Goal: Check status: Check status

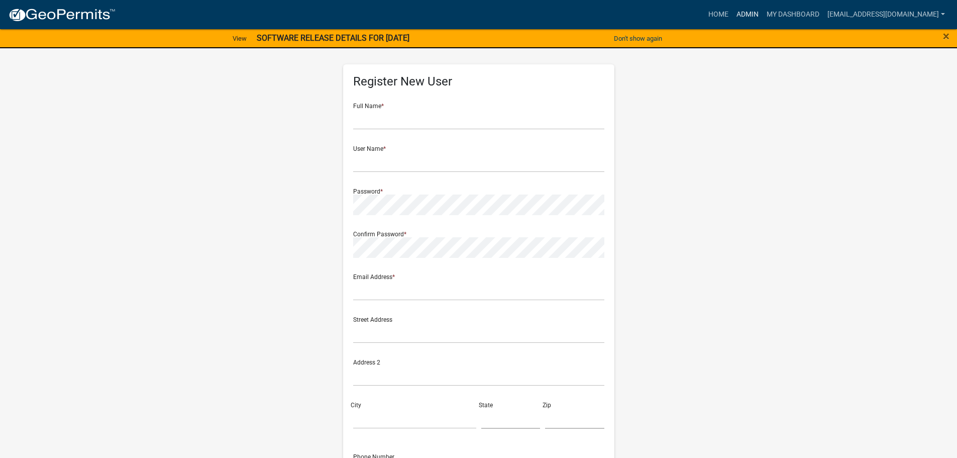
click at [755, 10] on link "Admin" at bounding box center [748, 14] width 30 height 19
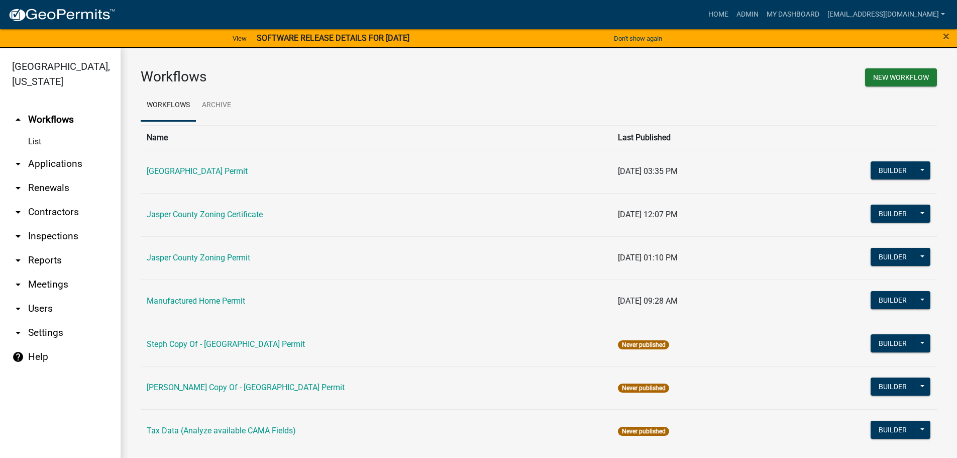
click at [69, 160] on link "arrow_drop_down Applications" at bounding box center [60, 164] width 121 height 24
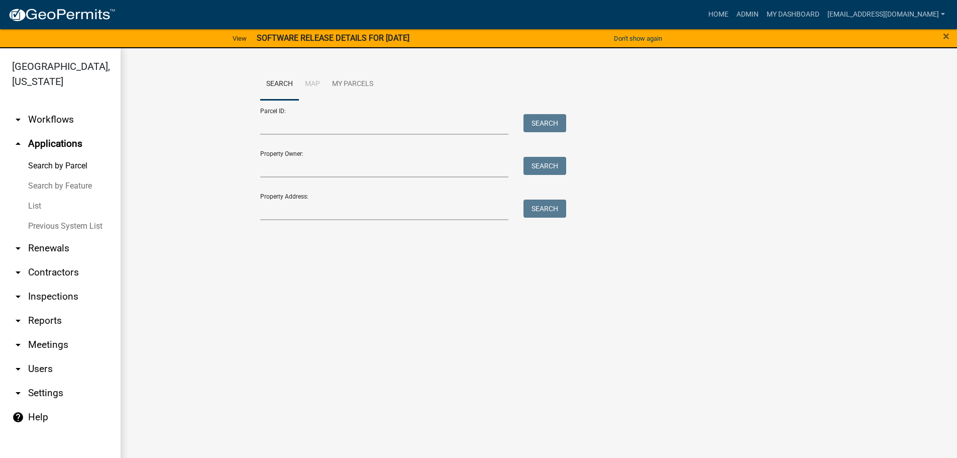
click at [38, 207] on link "List" at bounding box center [60, 206] width 121 height 20
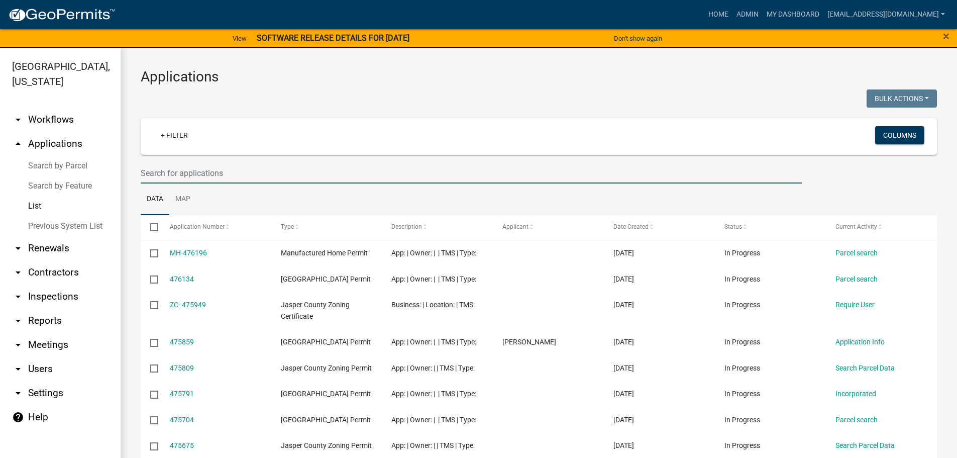
click at [354, 173] on input "text" at bounding box center [471, 173] width 661 height 21
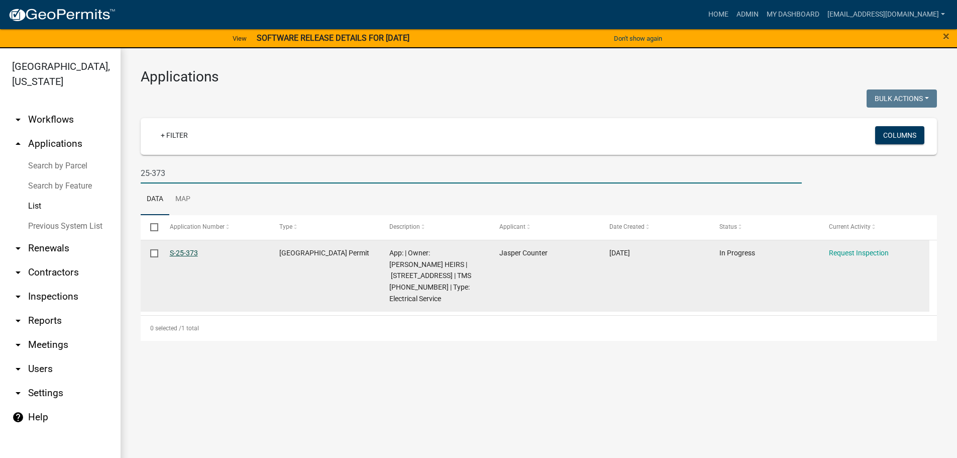
type input "25-373"
click at [190, 254] on link "S-25-373" at bounding box center [184, 253] width 28 height 8
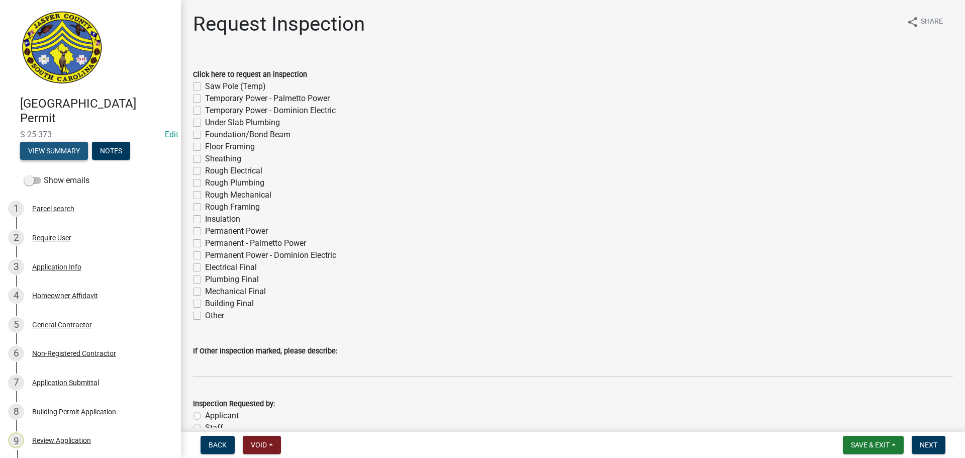
click at [82, 157] on button "View Summary" at bounding box center [54, 151] width 68 height 18
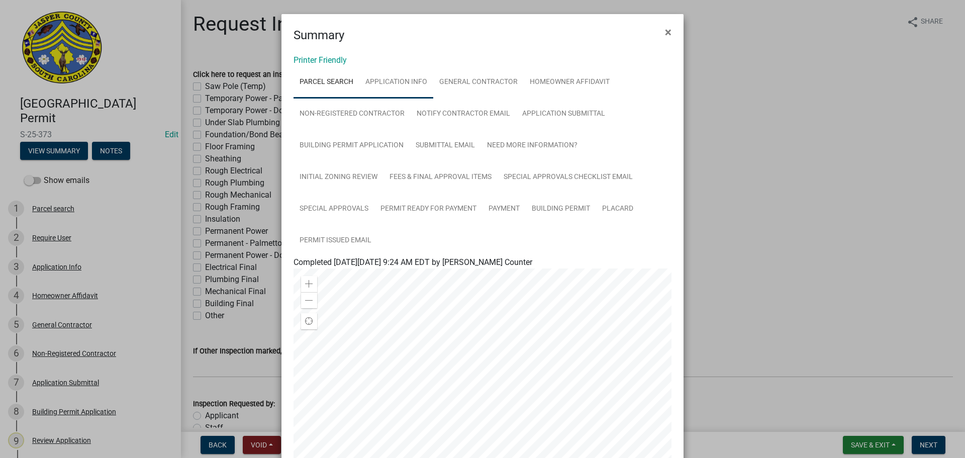
click at [393, 85] on link "Application Info" at bounding box center [396, 82] width 74 height 32
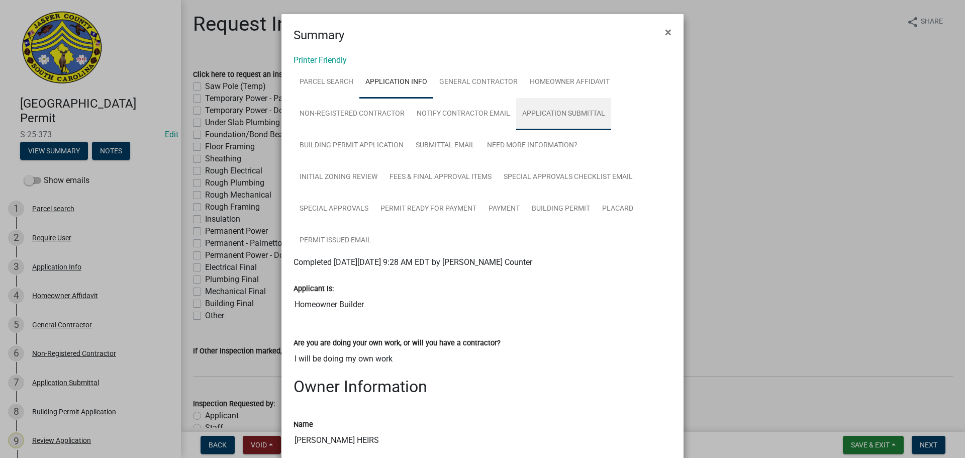
click at [554, 111] on link "Application Submittal" at bounding box center [563, 114] width 95 height 32
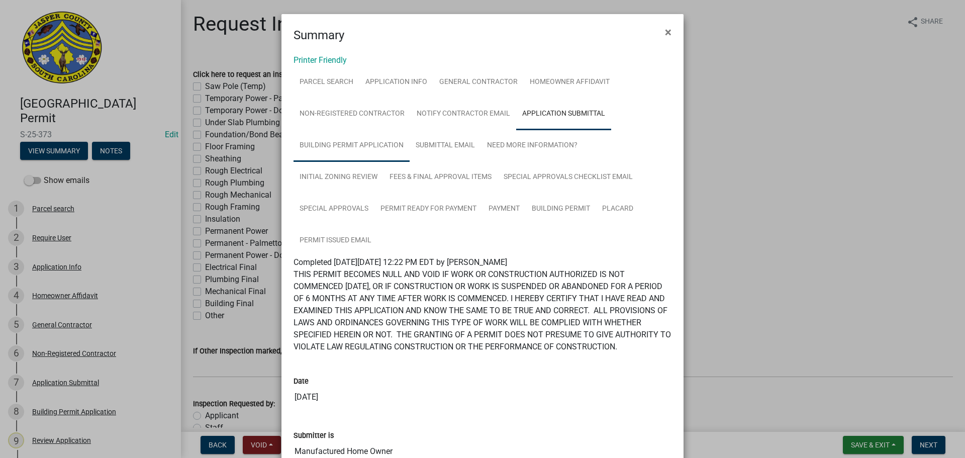
click at [333, 145] on link "Building Permit Application" at bounding box center [351, 146] width 116 height 32
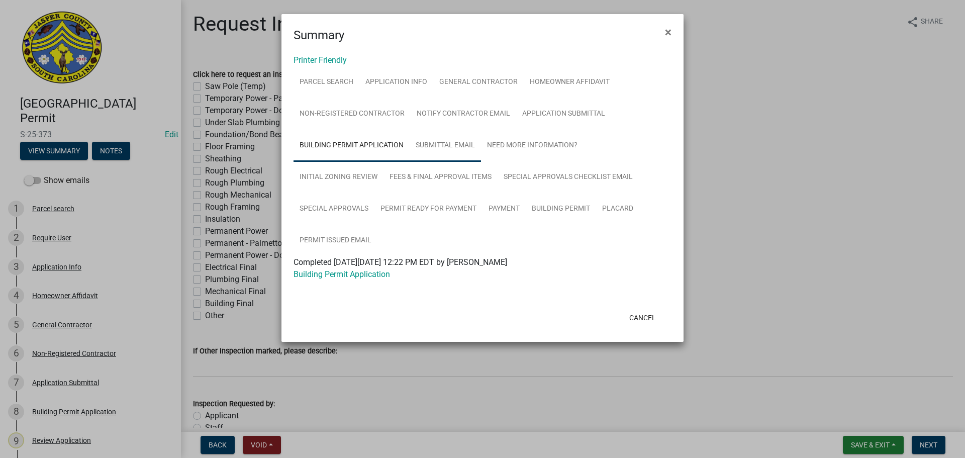
click at [430, 143] on link "Submittal Email" at bounding box center [445, 146] width 71 height 32
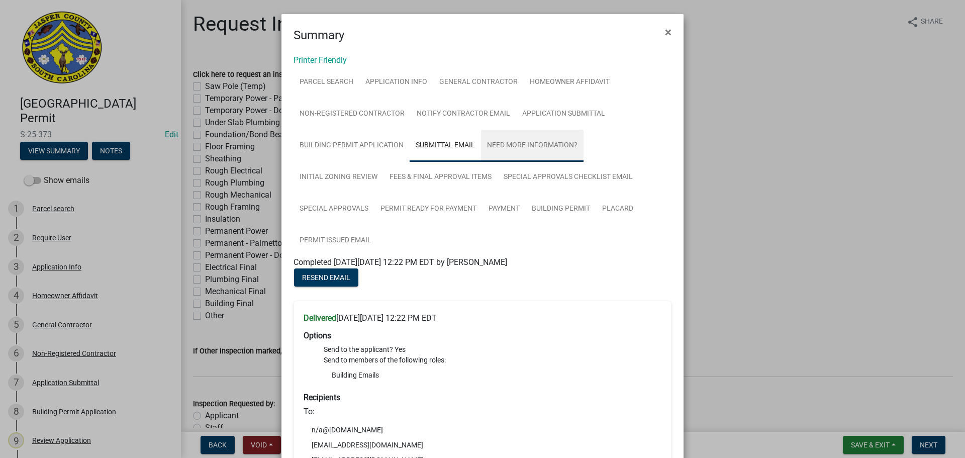
click at [501, 141] on link "Need More Information?" at bounding box center [532, 146] width 103 height 32
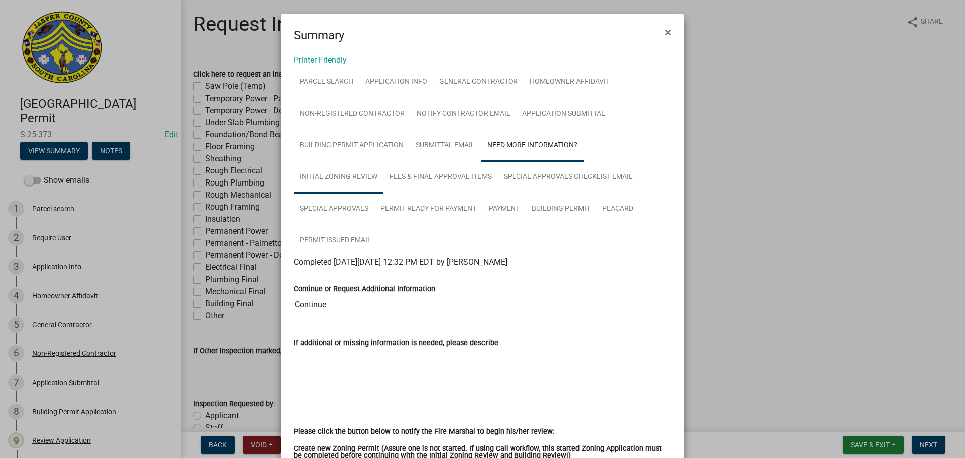
click at [319, 176] on link "Initial Zoning Review" at bounding box center [338, 177] width 90 height 32
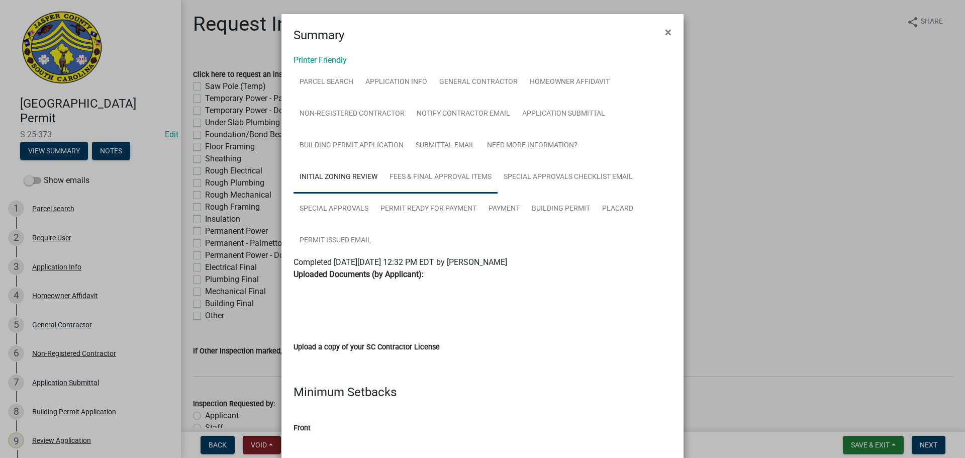
click at [439, 178] on link "Fees & Final Approval Items" at bounding box center [440, 177] width 114 height 32
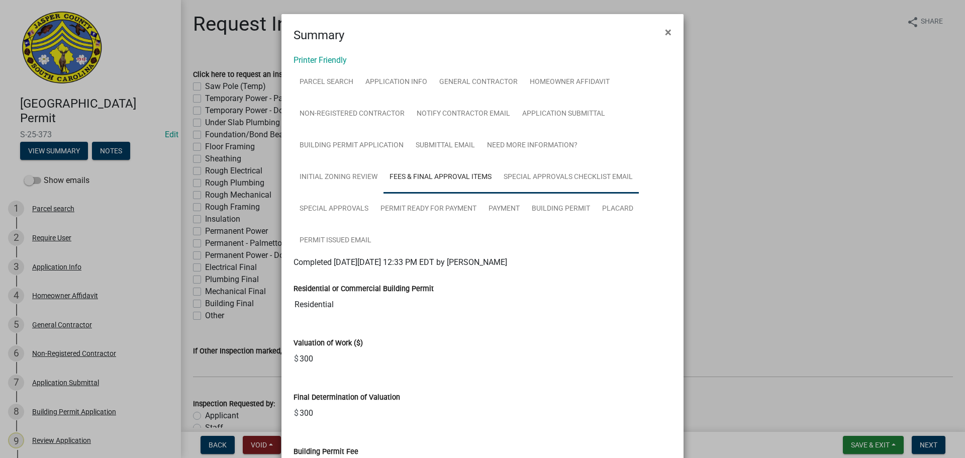
click at [543, 175] on link "Special Approvals Checklist Email" at bounding box center [567, 177] width 141 height 32
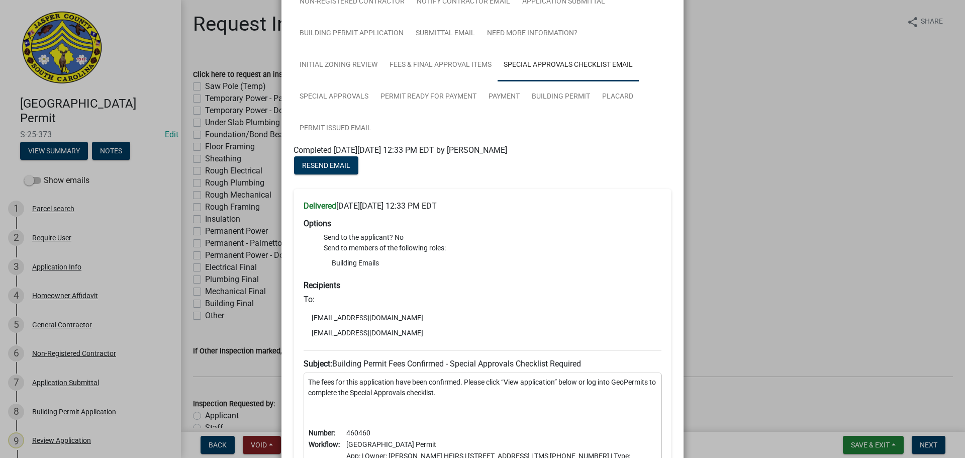
scroll to position [101, 0]
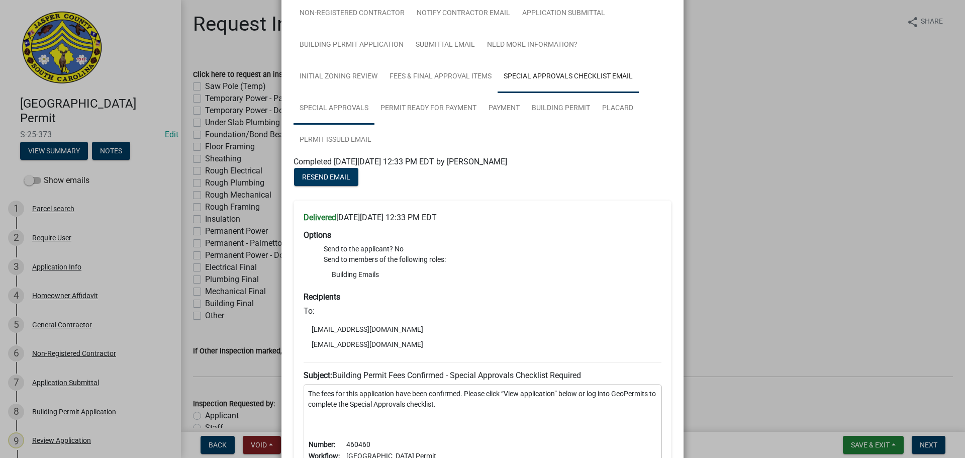
click at [342, 111] on link "Special Approvals" at bounding box center [333, 108] width 81 height 32
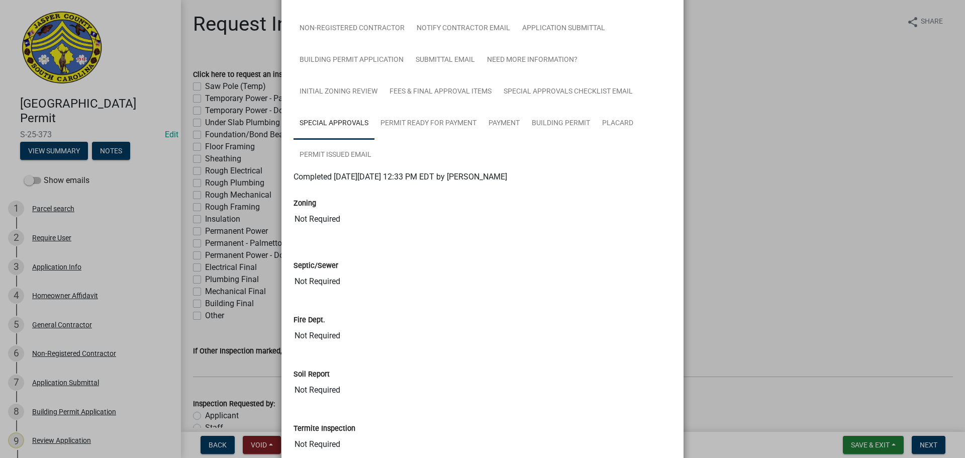
scroll to position [73, 0]
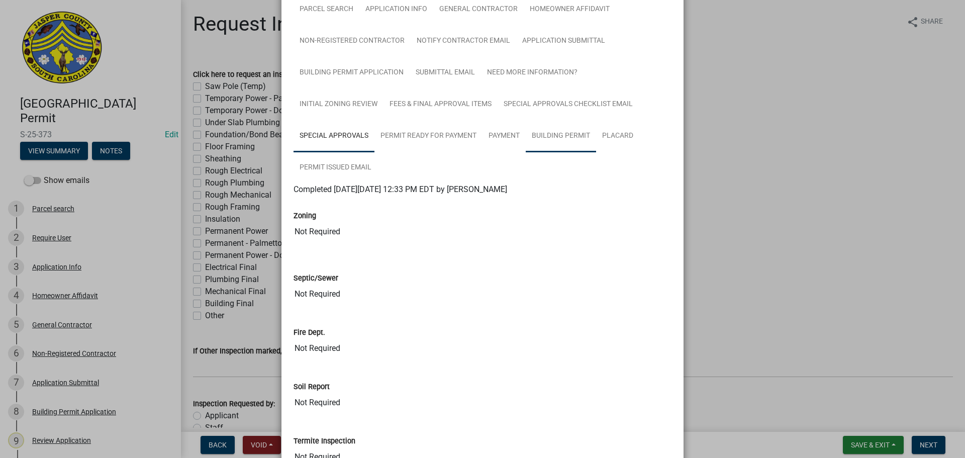
click at [548, 136] on link "Building Permit" at bounding box center [561, 136] width 70 height 32
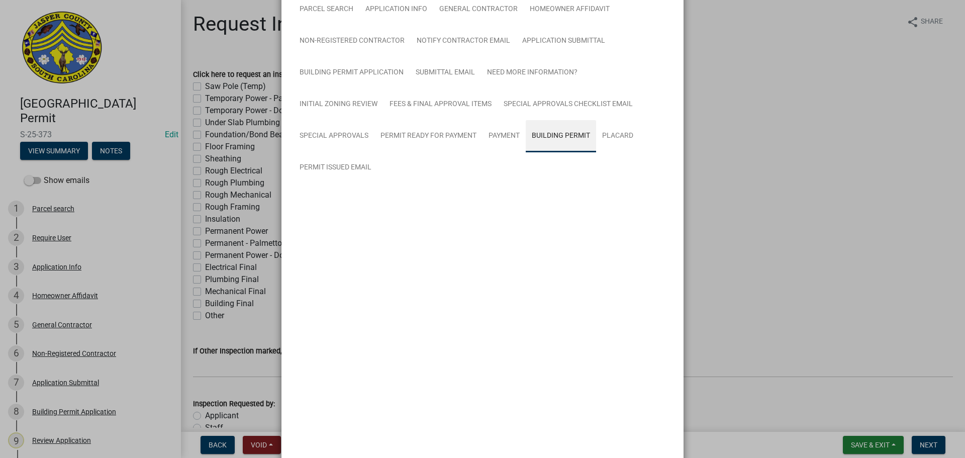
scroll to position [0, 0]
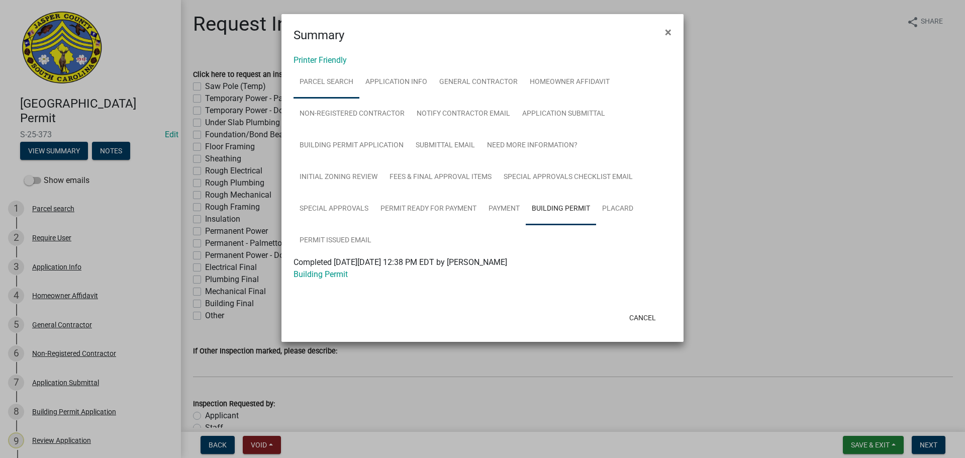
click at [333, 86] on link "Parcel search" at bounding box center [326, 82] width 66 height 32
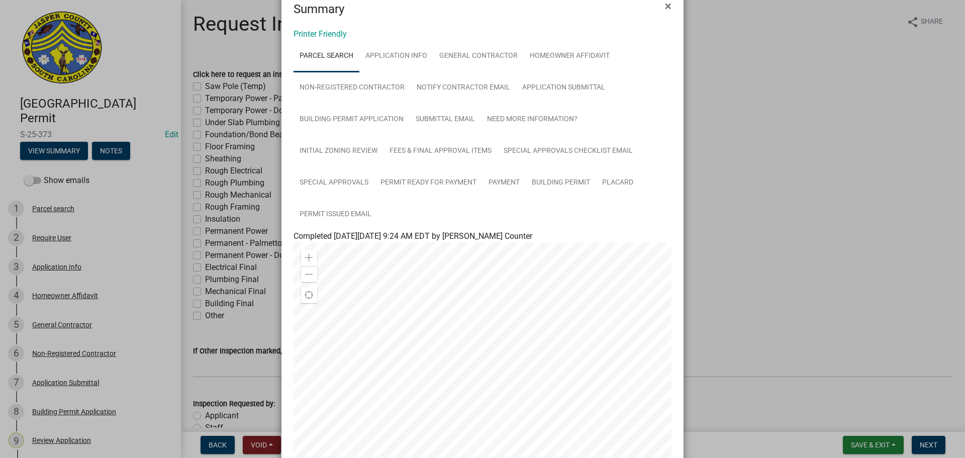
scroll to position [101, 0]
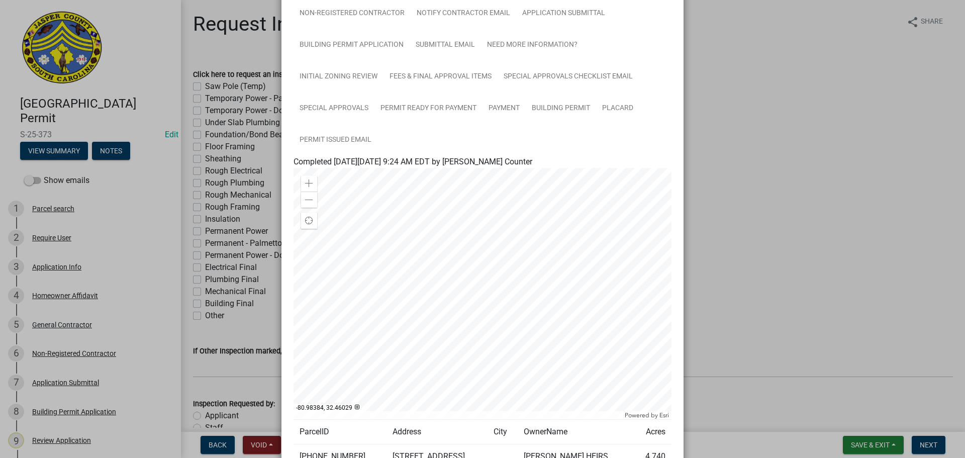
click at [504, 285] on div at bounding box center [482, 293] width 378 height 251
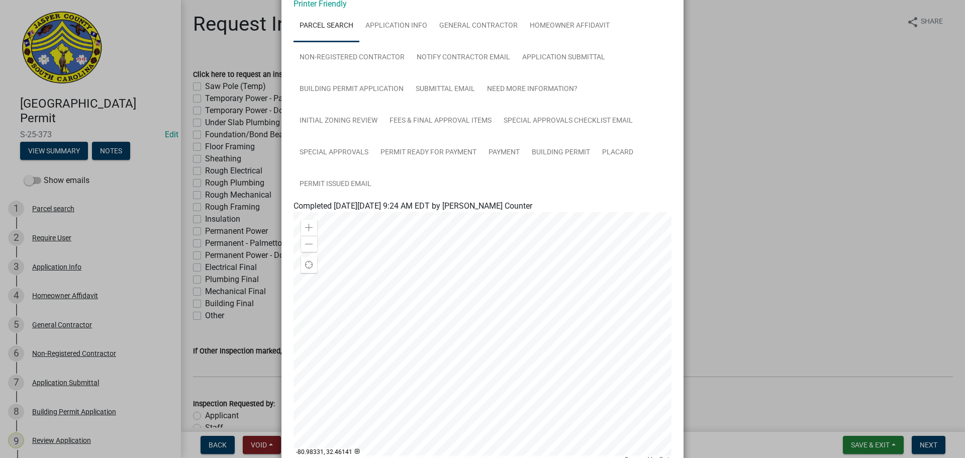
scroll to position [0, 0]
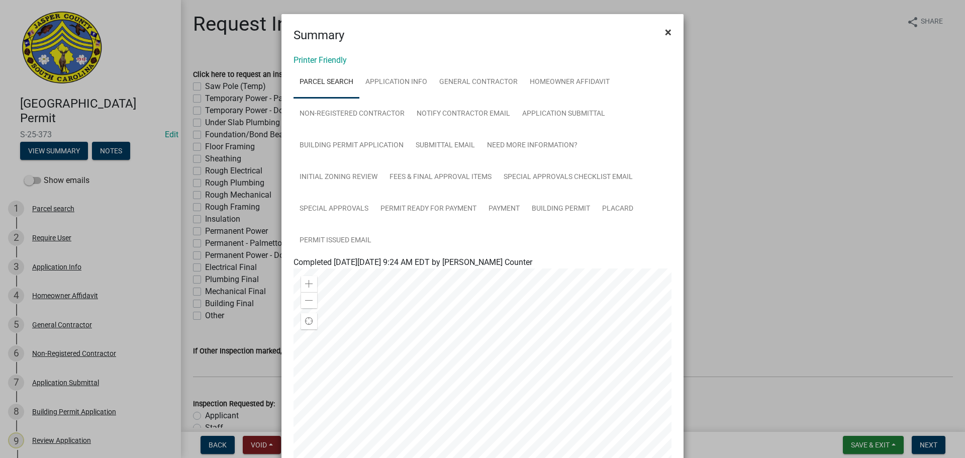
click at [665, 34] on span "×" at bounding box center [668, 32] width 7 height 14
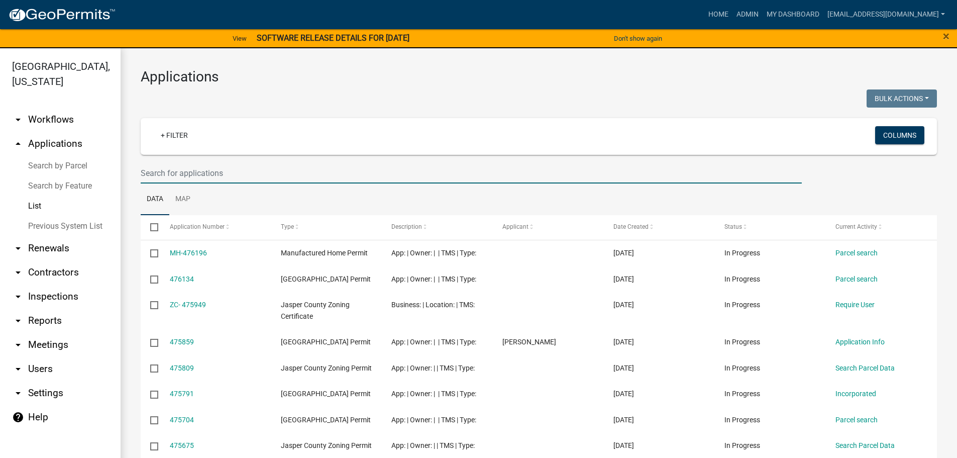
click at [282, 178] on input "text" at bounding box center [471, 173] width 661 height 21
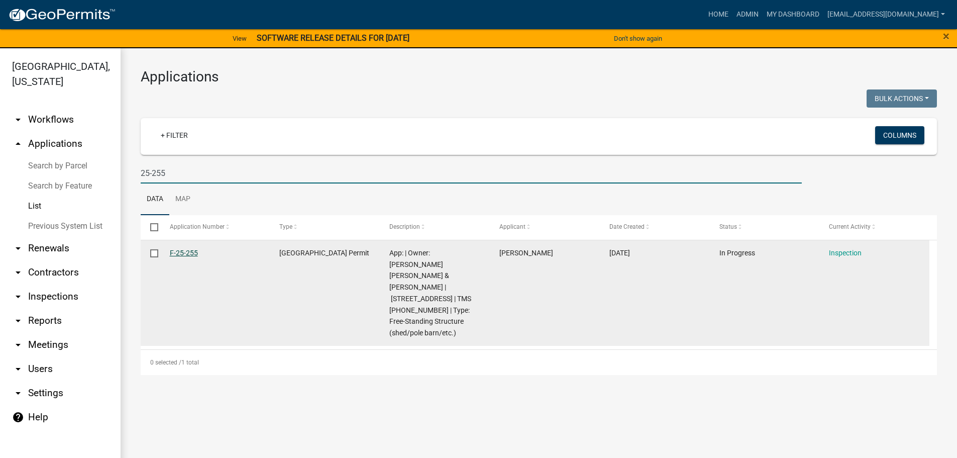
type input "25-255"
click at [182, 253] on link "F-25-255" at bounding box center [184, 253] width 28 height 8
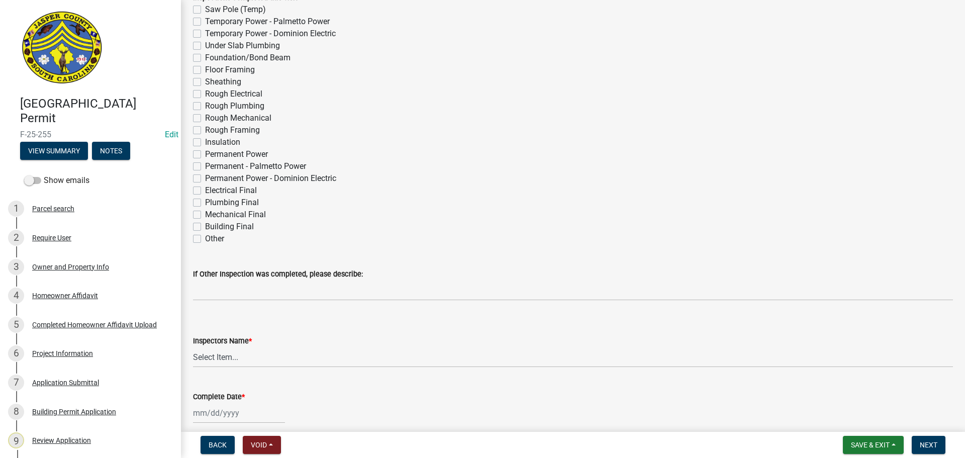
scroll to position [201, 0]
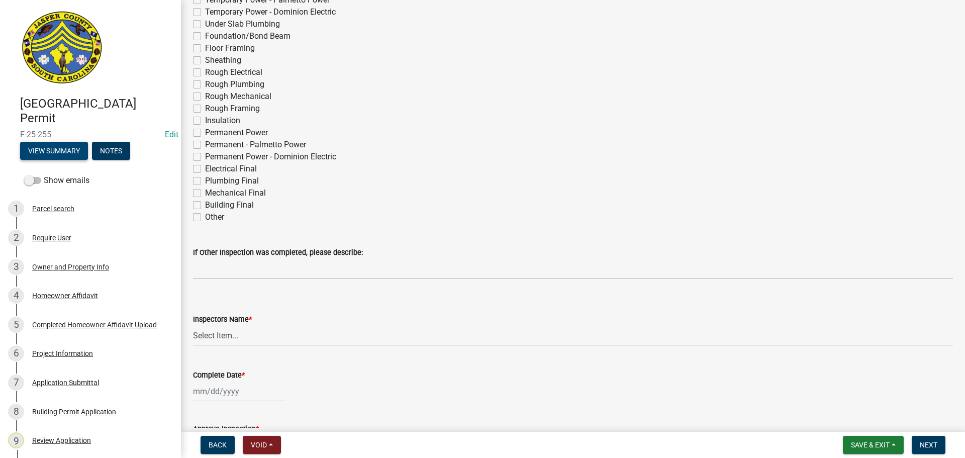
click at [50, 151] on button "View Summary" at bounding box center [54, 151] width 68 height 18
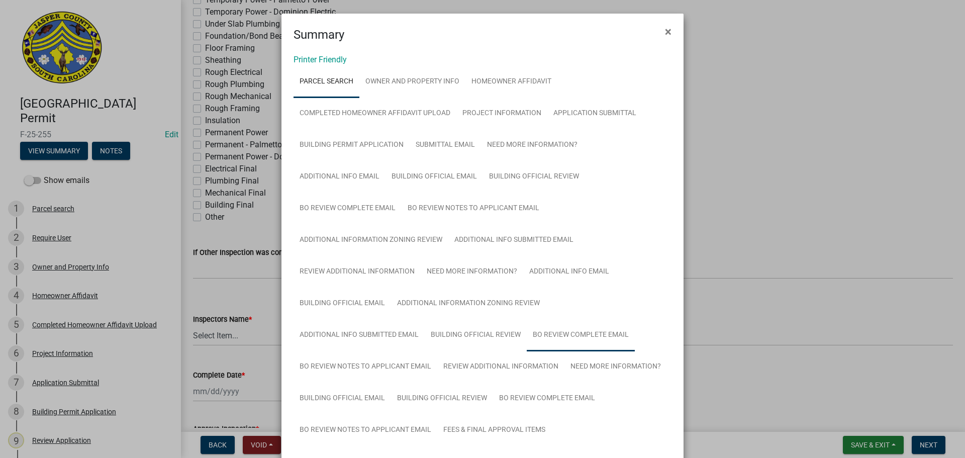
scroll to position [0, 0]
click at [522, 107] on link "Project Information" at bounding box center [501, 114] width 91 height 32
click at [665, 32] on span "×" at bounding box center [668, 32] width 7 height 14
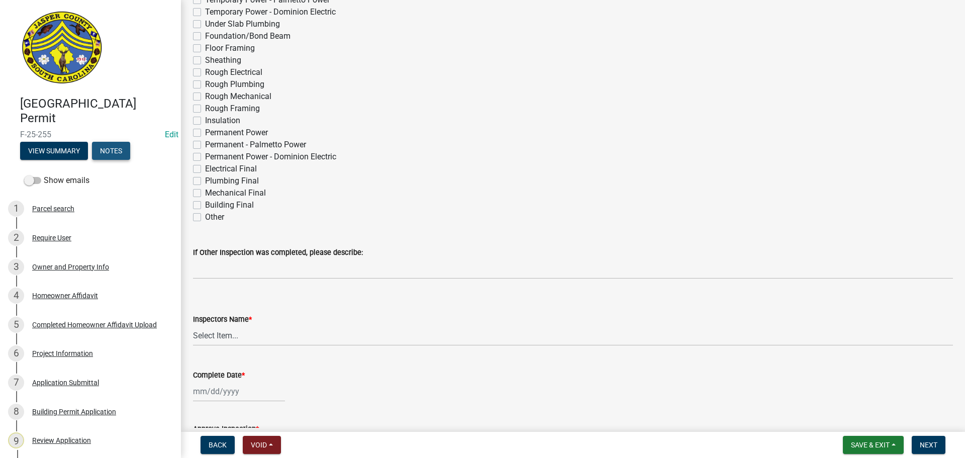
click at [105, 148] on button "Notes" at bounding box center [111, 151] width 38 height 18
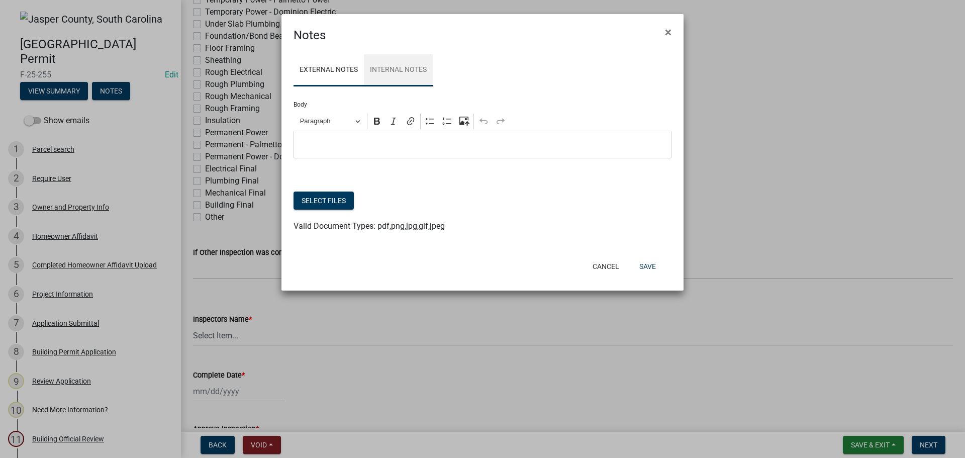
click at [388, 70] on link "Internal Notes" at bounding box center [398, 70] width 69 height 32
click at [668, 32] on span "×" at bounding box center [668, 32] width 7 height 14
